Goal: Information Seeking & Learning: Learn about a topic

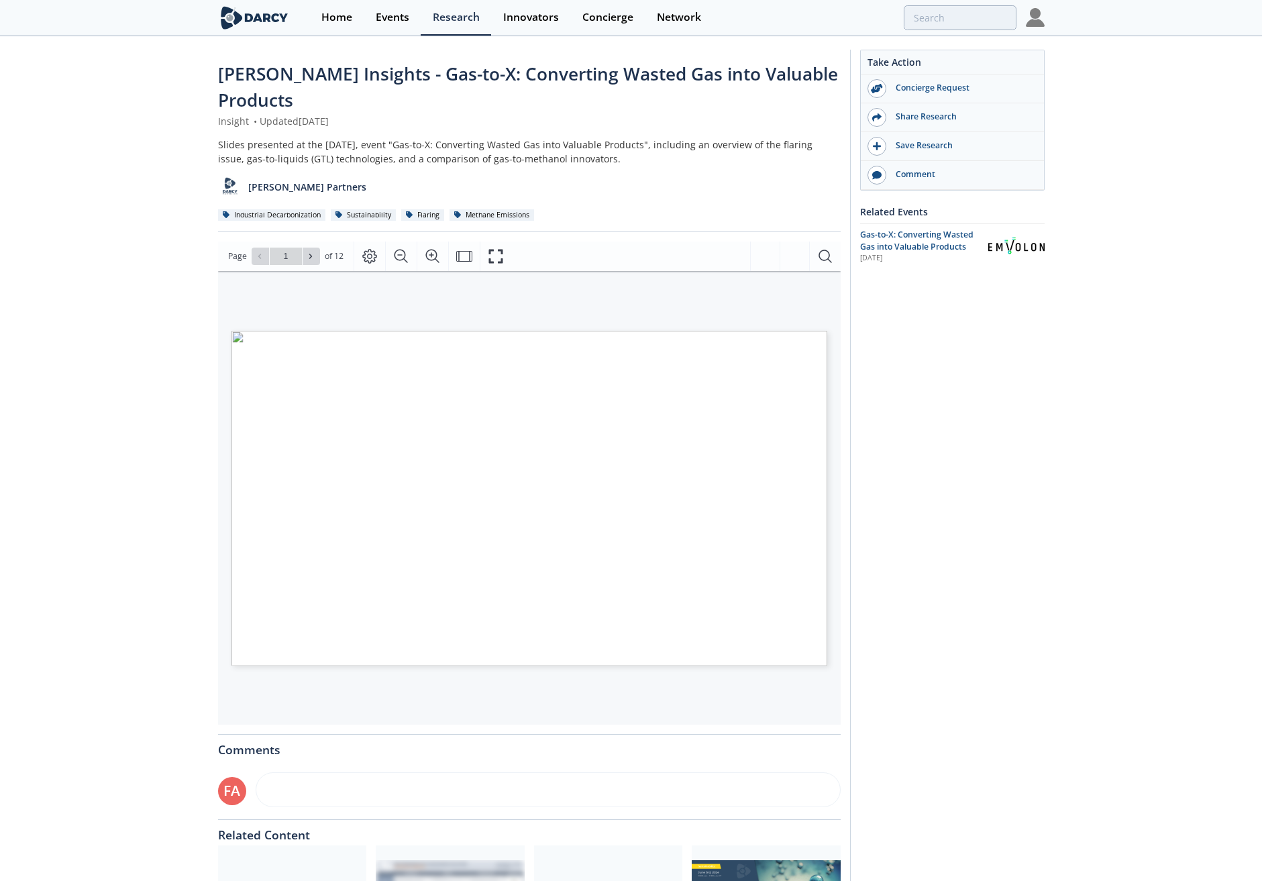
click at [1010, 391] on div "Take Action Concierge Request Share Research Save Research Comment Related Even…" at bounding box center [947, 528] width 195 height 957
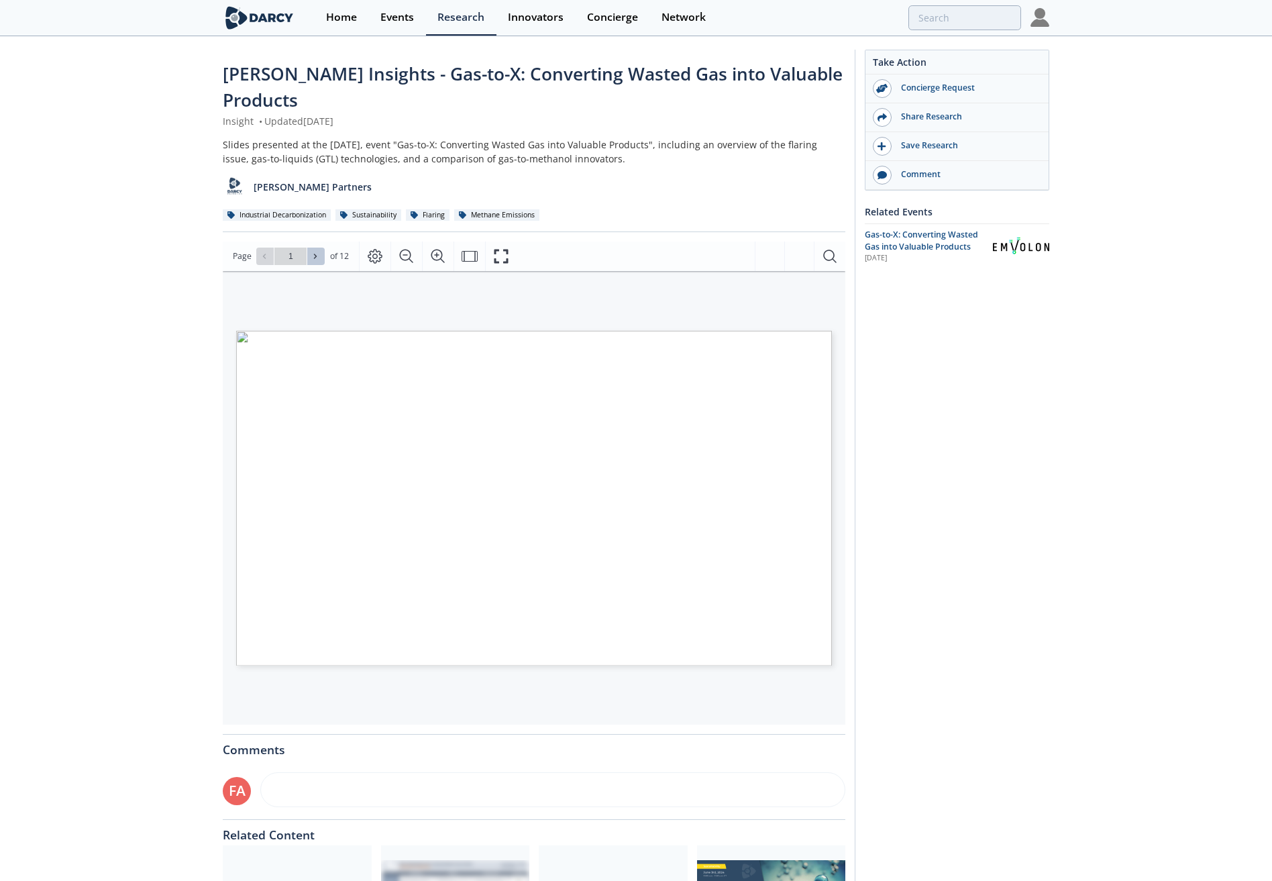
click at [311, 252] on icon at bounding box center [315, 256] width 8 height 8
type input "3"
click at [311, 252] on icon at bounding box center [315, 256] width 8 height 8
type input "4"
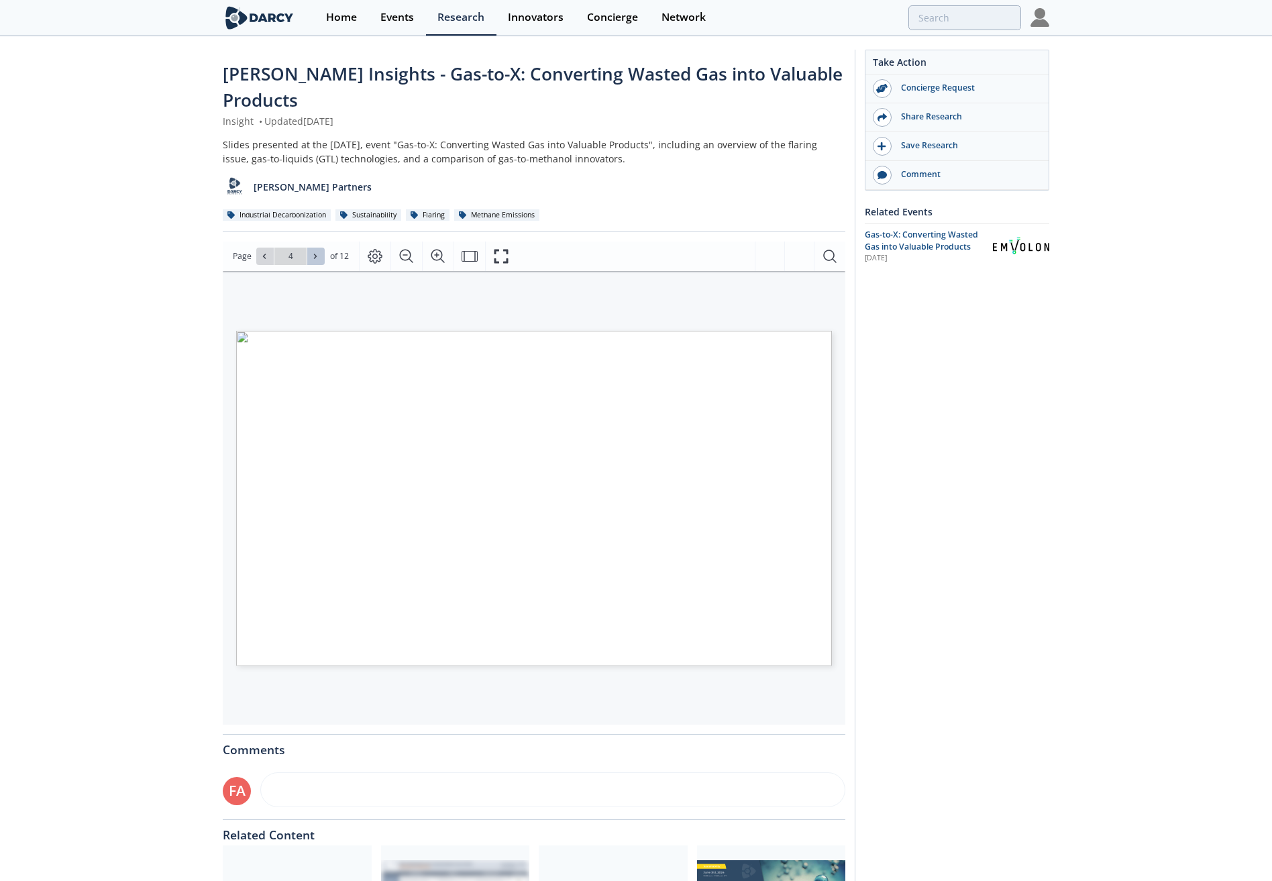
click at [311, 252] on icon at bounding box center [315, 256] width 8 height 8
type input "5"
click at [311, 252] on icon at bounding box center [315, 256] width 8 height 8
type input "6"
click at [311, 252] on icon at bounding box center [315, 256] width 8 height 8
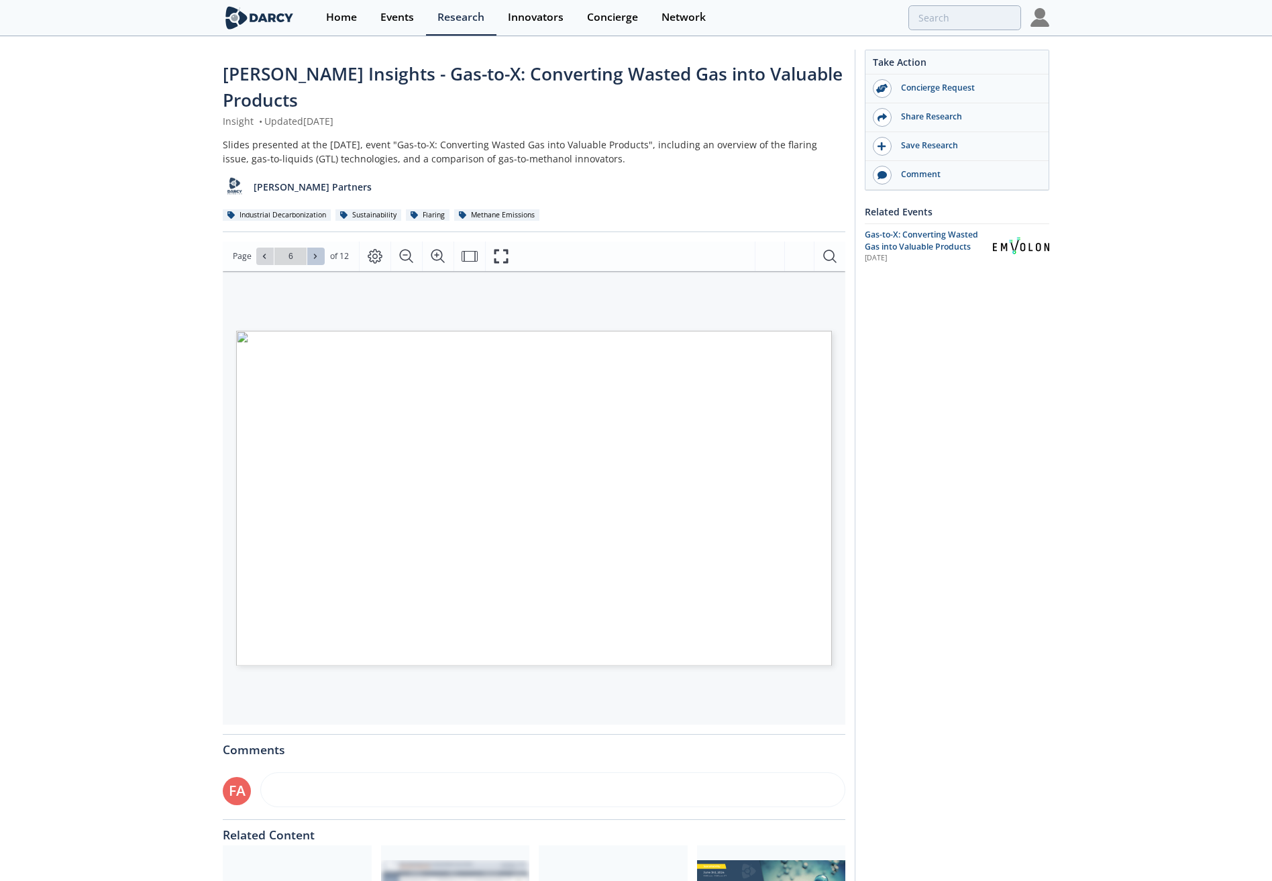
type input "7"
click at [311, 252] on icon at bounding box center [315, 256] width 8 height 8
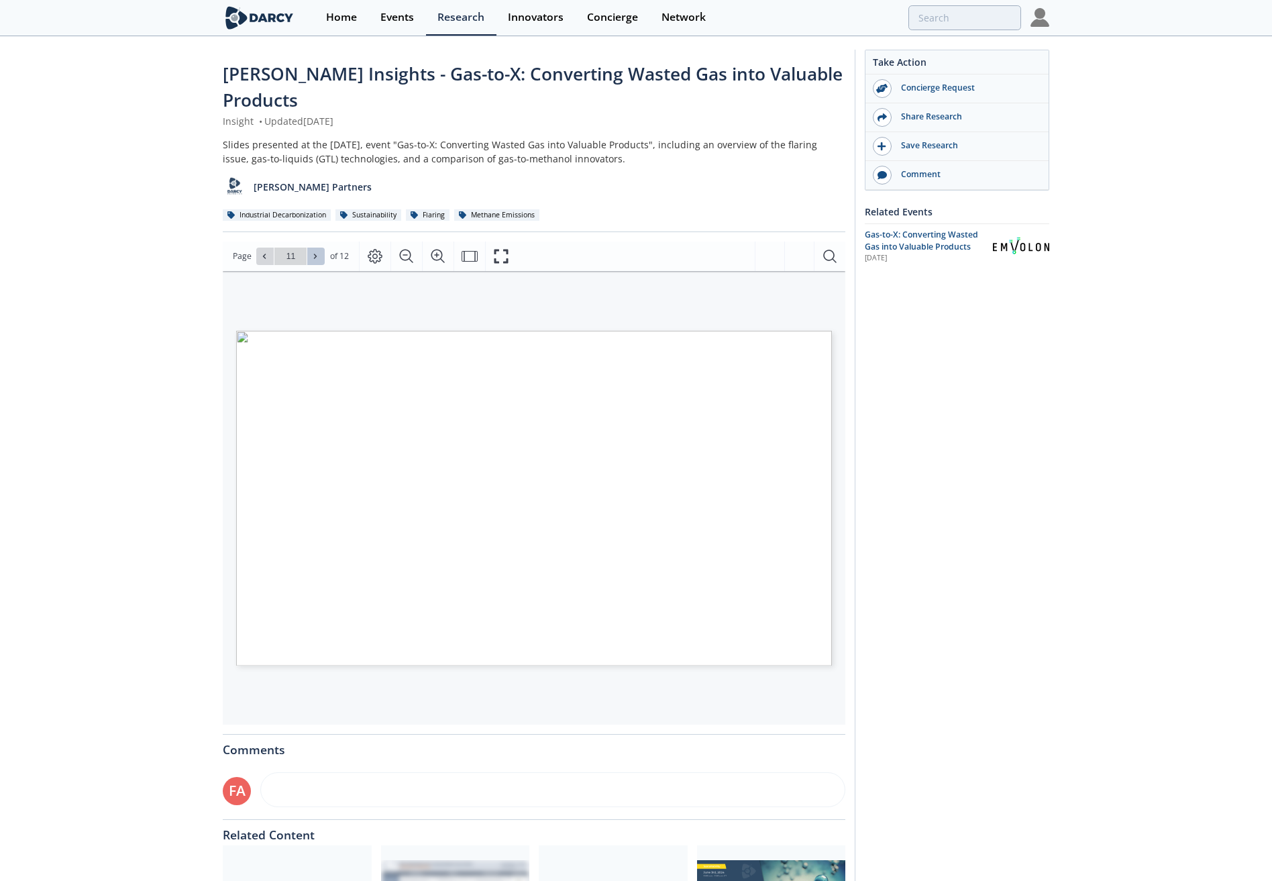
click at [311, 252] on icon at bounding box center [315, 256] width 8 height 8
click at [311, 248] on div "Go to Page 12" at bounding box center [290, 256] width 68 height 17
click at [262, 252] on icon at bounding box center [264, 256] width 8 height 8
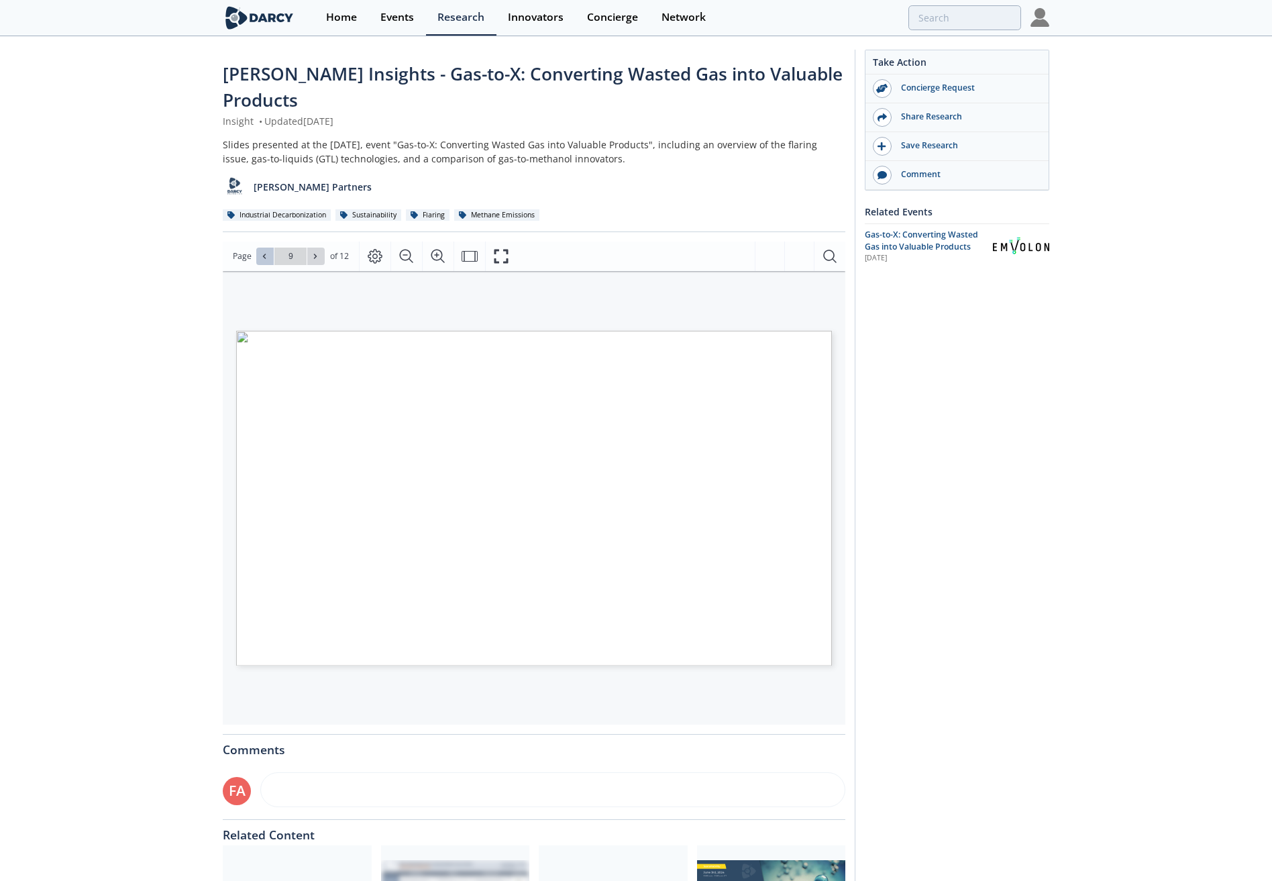
click at [262, 252] on icon at bounding box center [264, 256] width 8 height 8
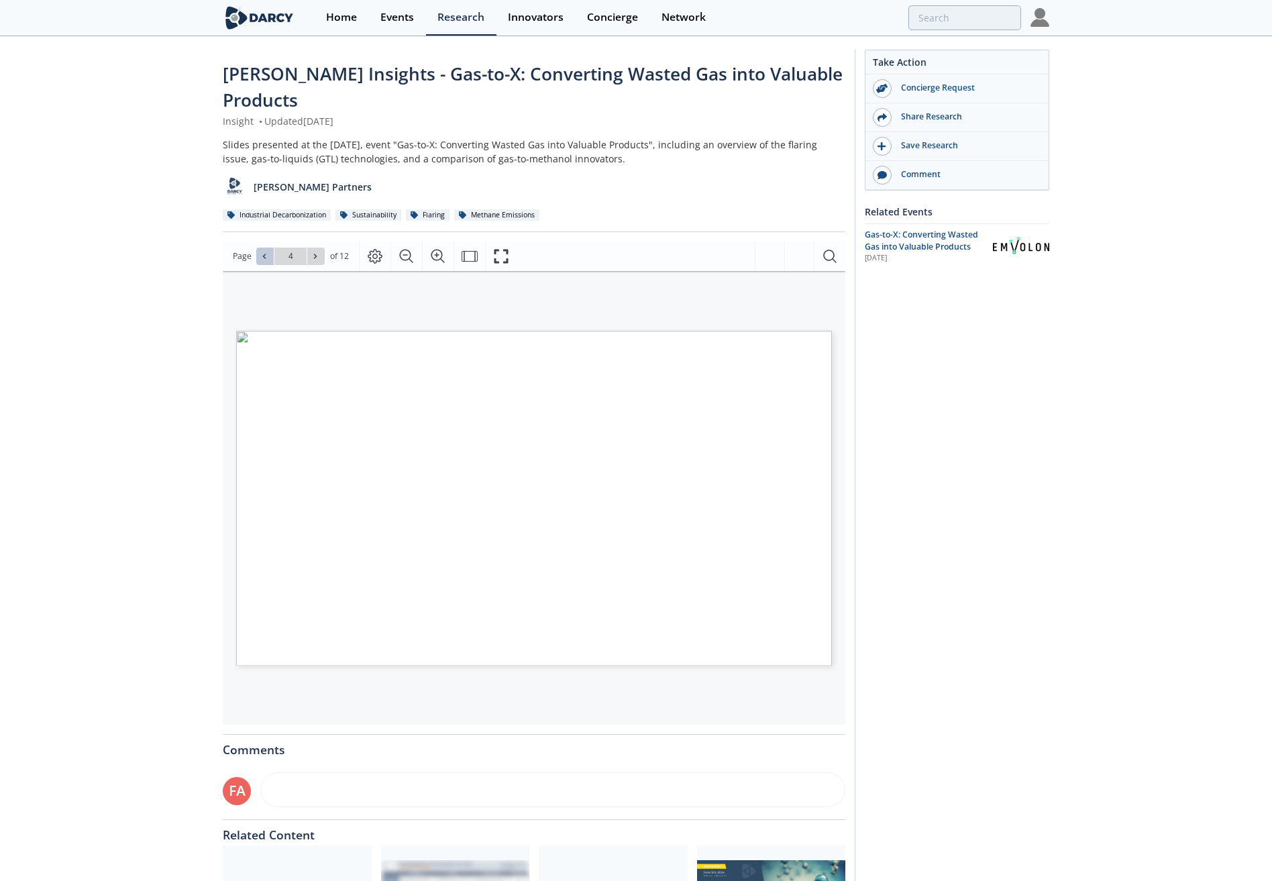
click at [262, 252] on icon at bounding box center [264, 256] width 8 height 8
type input "1"
click at [262, 248] on div "Go to Page 1" at bounding box center [290, 256] width 68 height 17
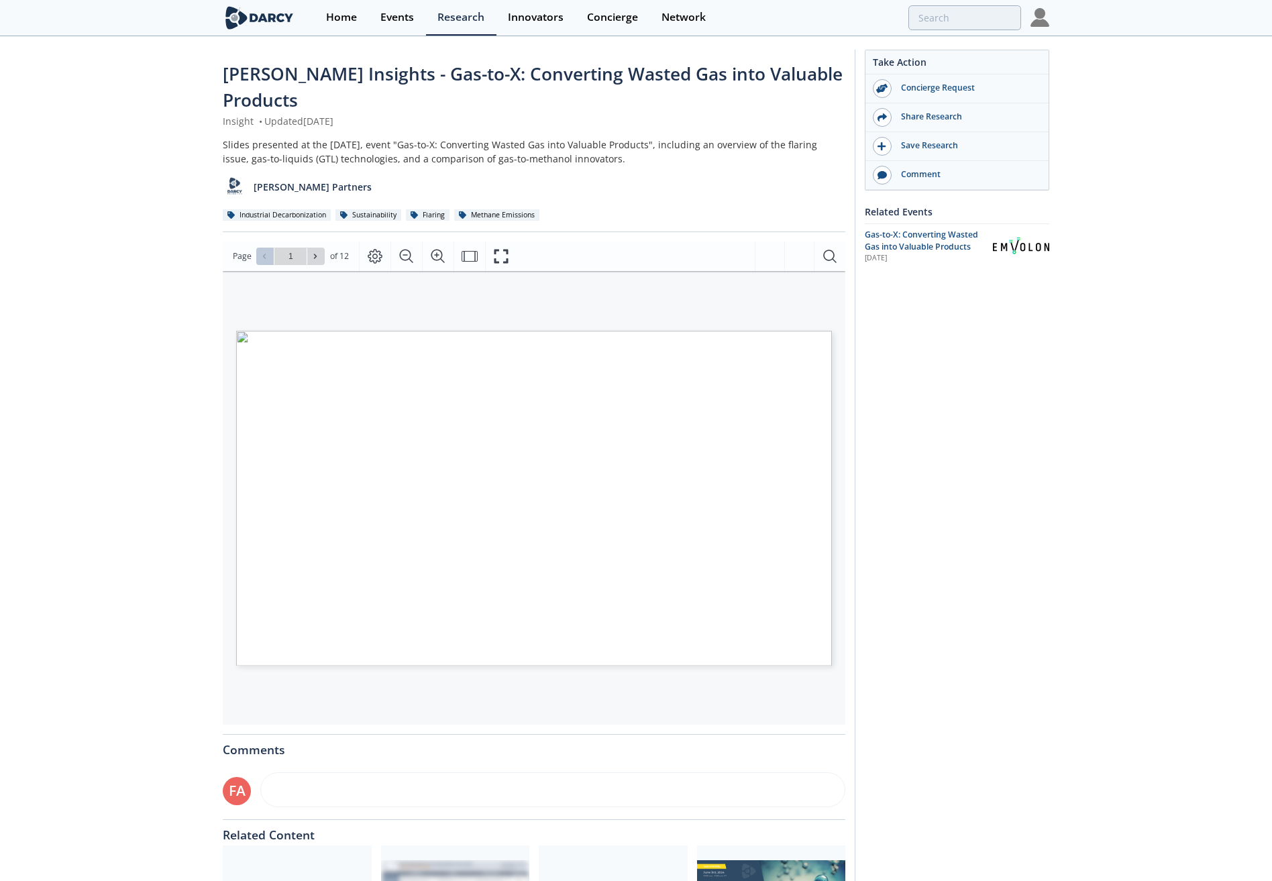
click at [262, 248] on div "Go to Page 1" at bounding box center [290, 256] width 68 height 17
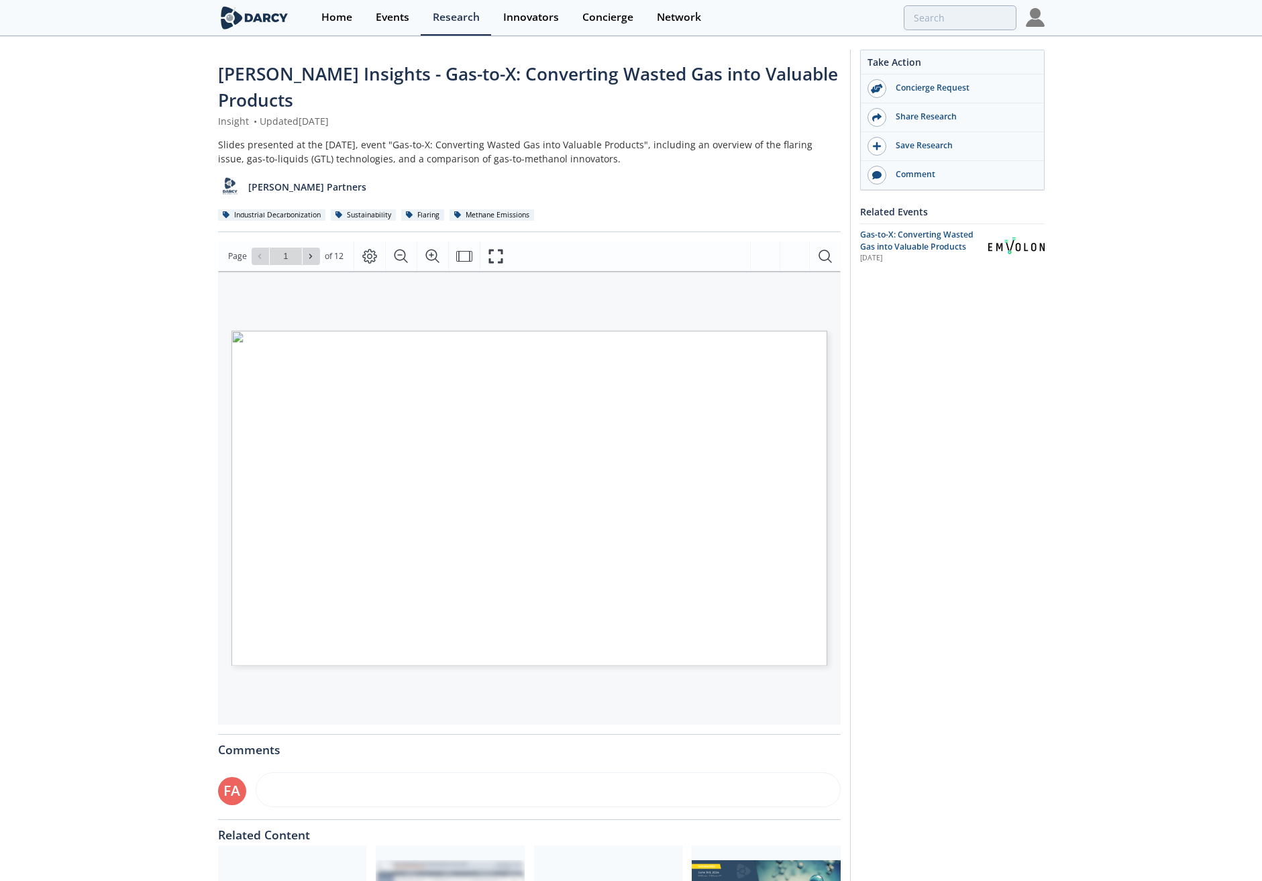
click at [157, 303] on div "Darcy Insights - Gas-to-X: Converting Wasted Gas into Valuable Products Insight…" at bounding box center [631, 531] width 1262 height 987
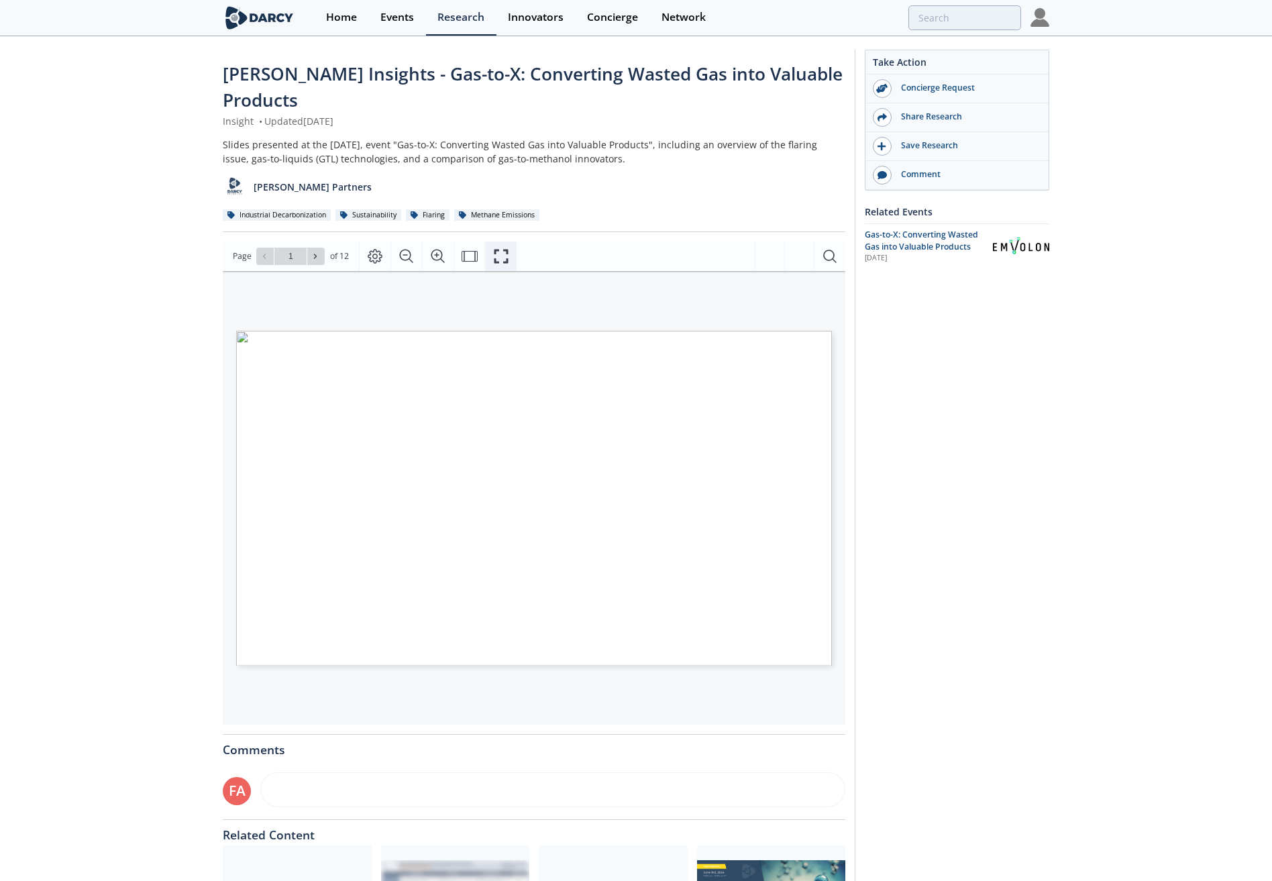
click at [498, 248] on icon "Fullscreen" at bounding box center [501, 256] width 16 height 16
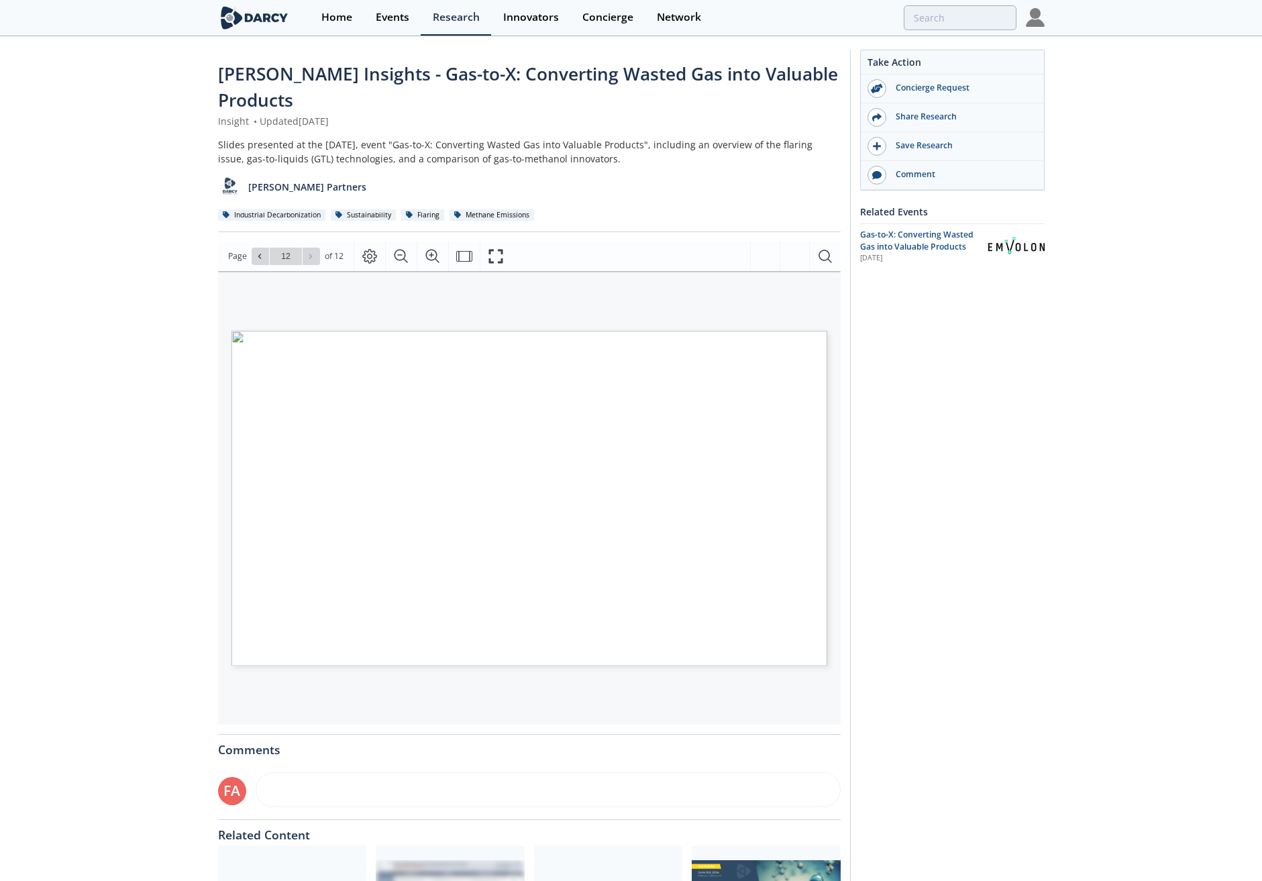
click at [1014, 652] on div "Take Action Concierge Request Share Research Save Research Comment Related Even…" at bounding box center [947, 528] width 195 height 957
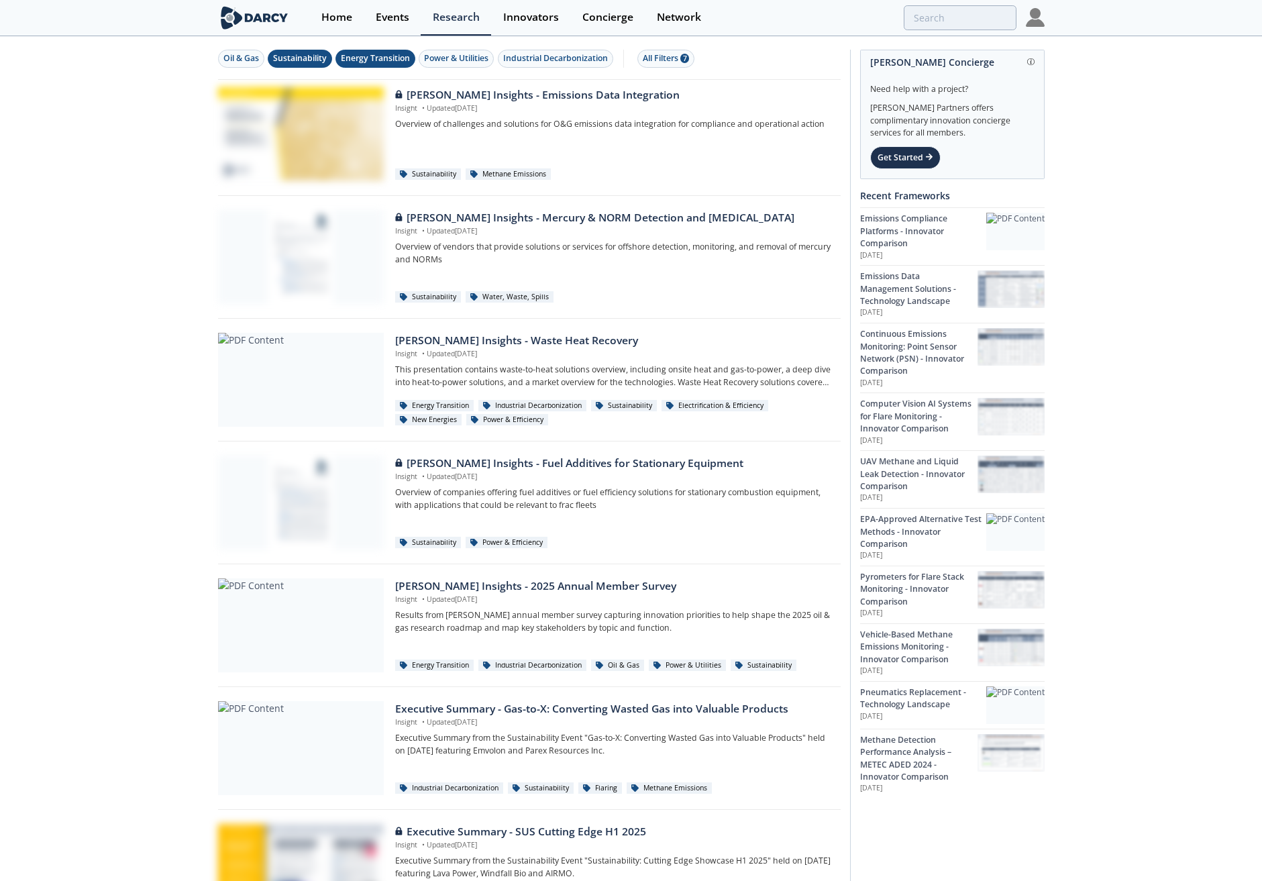
click at [370, 57] on div "Energy Transition" at bounding box center [375, 58] width 69 height 12
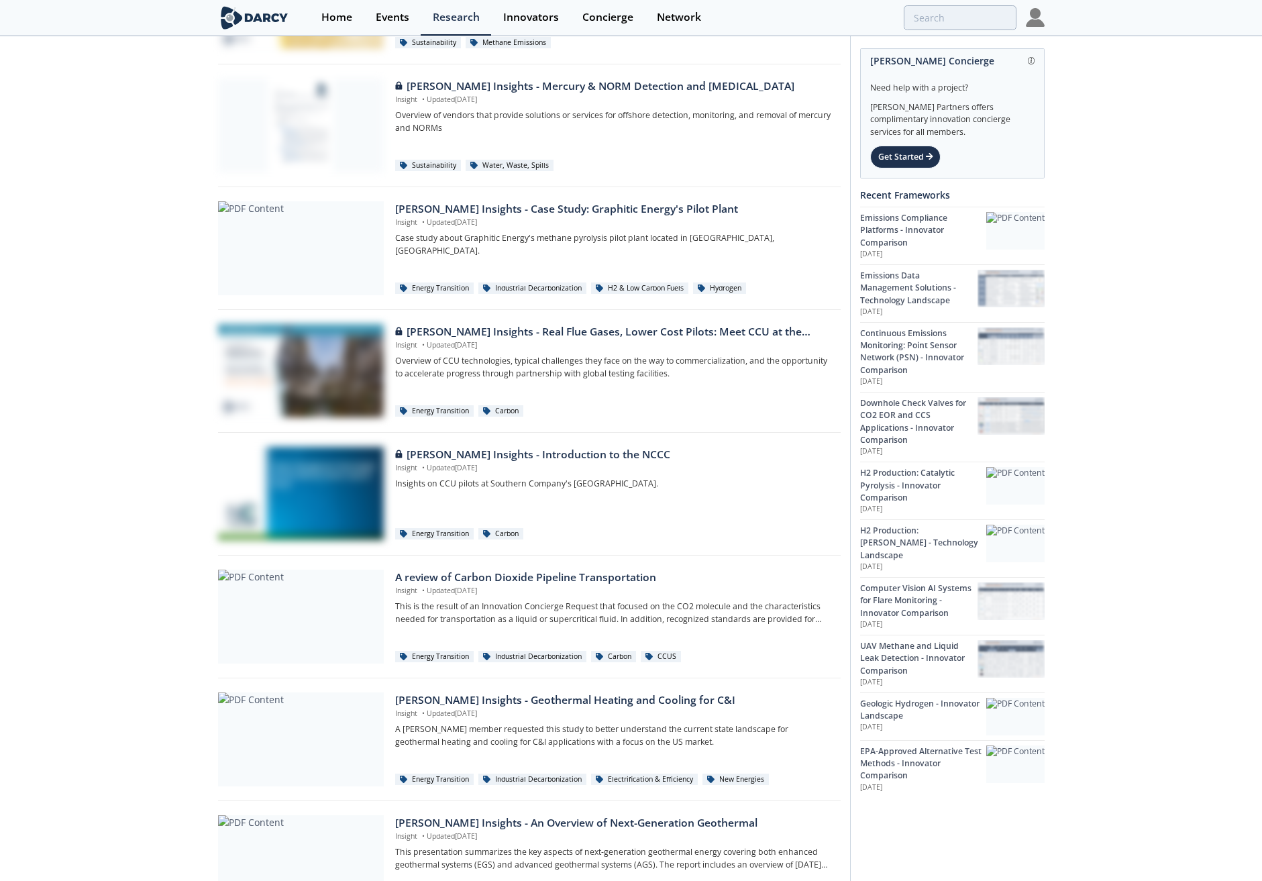
scroll to position [134, 0]
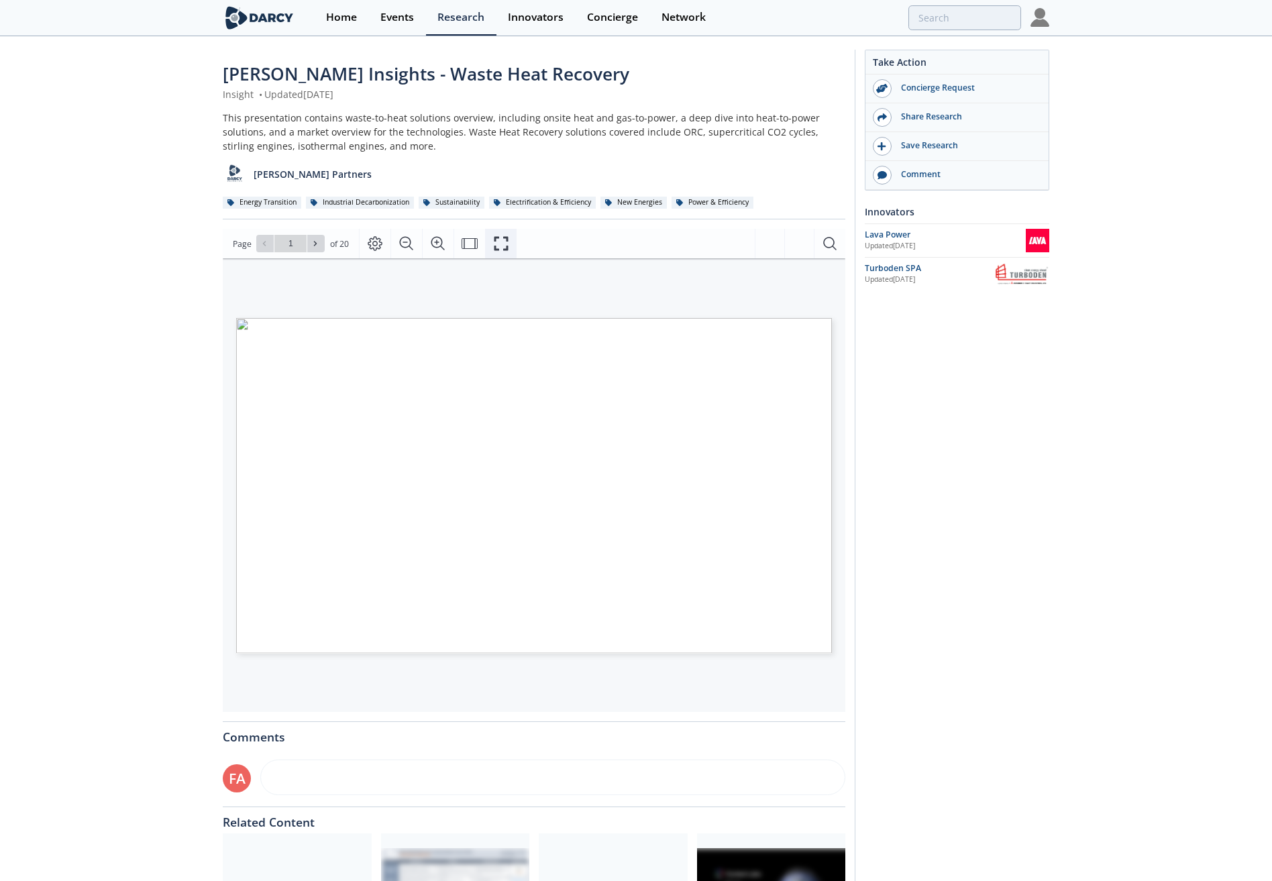
click at [496, 241] on icon "Fullscreen" at bounding box center [501, 243] width 16 height 16
click at [496, 239] on icon "Fullscreen" at bounding box center [501, 243] width 16 height 16
